Goal: Navigation & Orientation: Find specific page/section

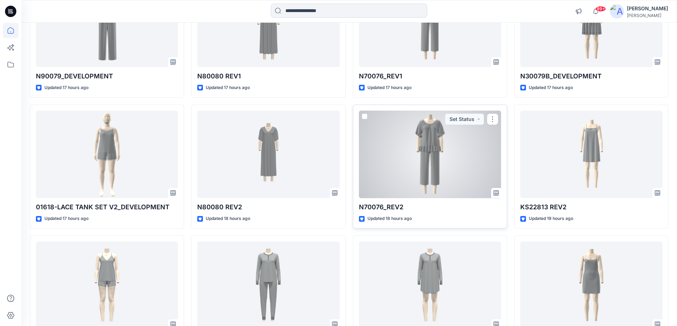
scroll to position [71, 0]
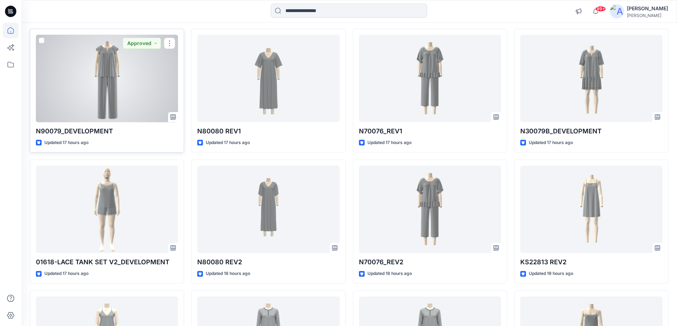
click at [131, 91] on div at bounding box center [107, 79] width 142 height 88
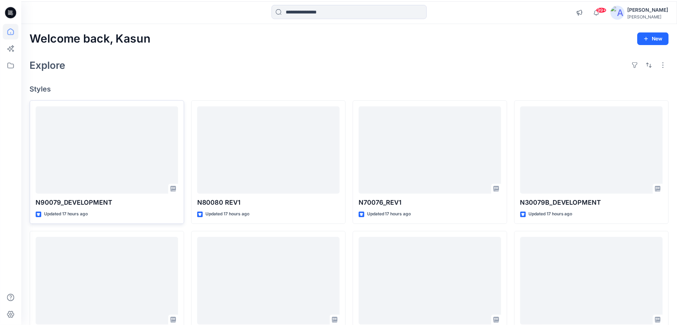
scroll to position [71, 0]
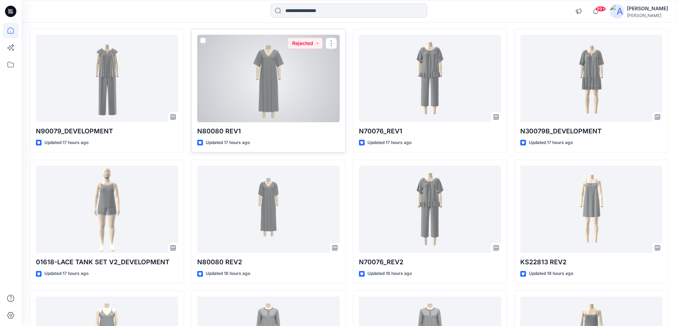
click at [272, 96] on div at bounding box center [268, 79] width 142 height 88
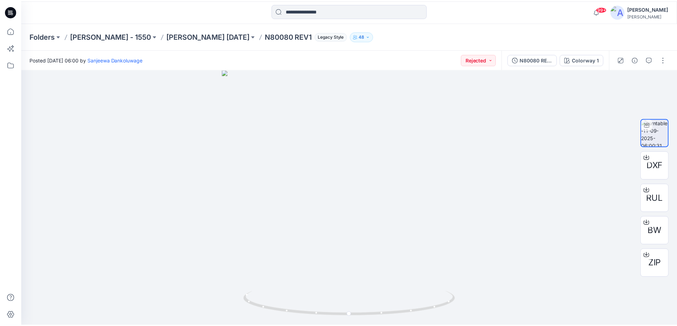
scroll to position [71, 0]
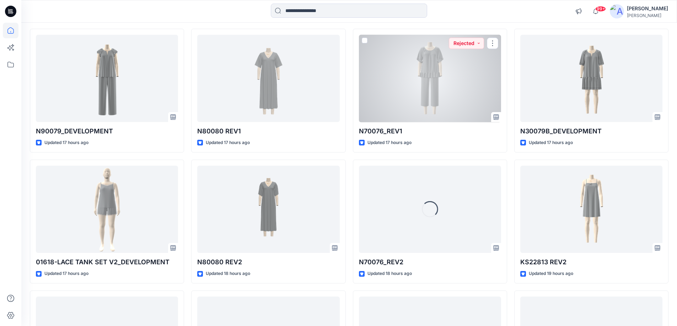
click at [412, 77] on div at bounding box center [430, 79] width 142 height 88
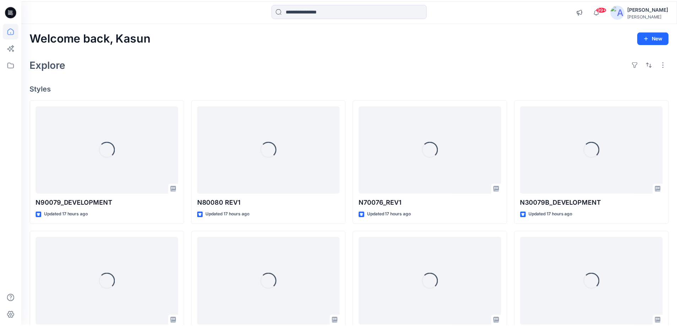
scroll to position [71, 0]
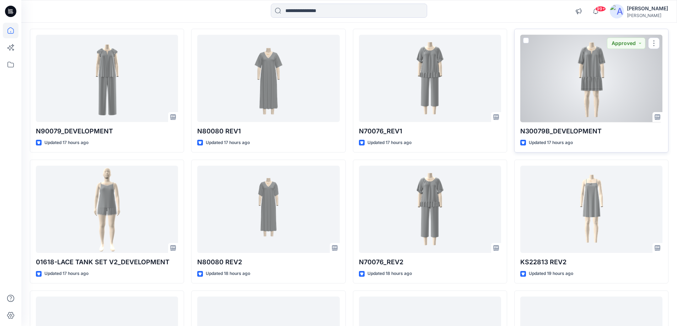
click at [567, 85] on div at bounding box center [591, 79] width 142 height 88
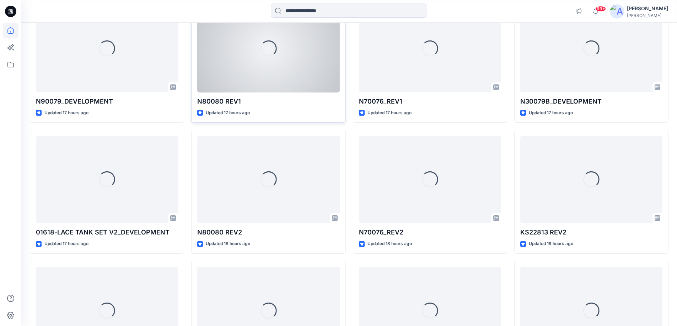
scroll to position [142, 0]
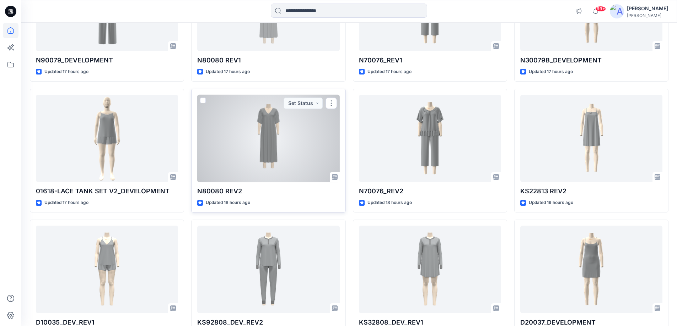
click at [244, 153] on div at bounding box center [268, 139] width 142 height 88
